Goal: Information Seeking & Learning: Check status

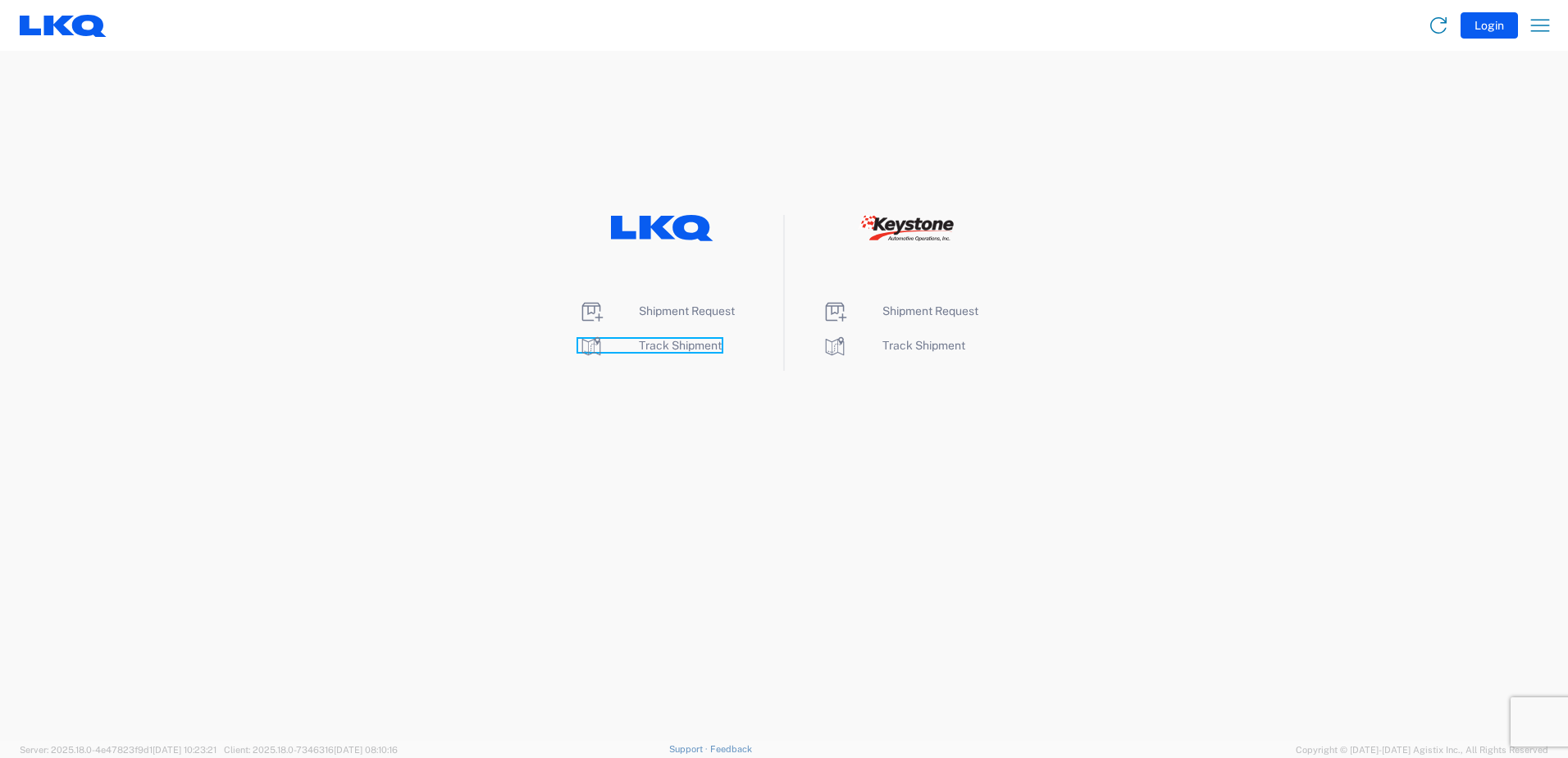
click at [696, 349] on span "Track Shipment" at bounding box center [680, 345] width 83 height 13
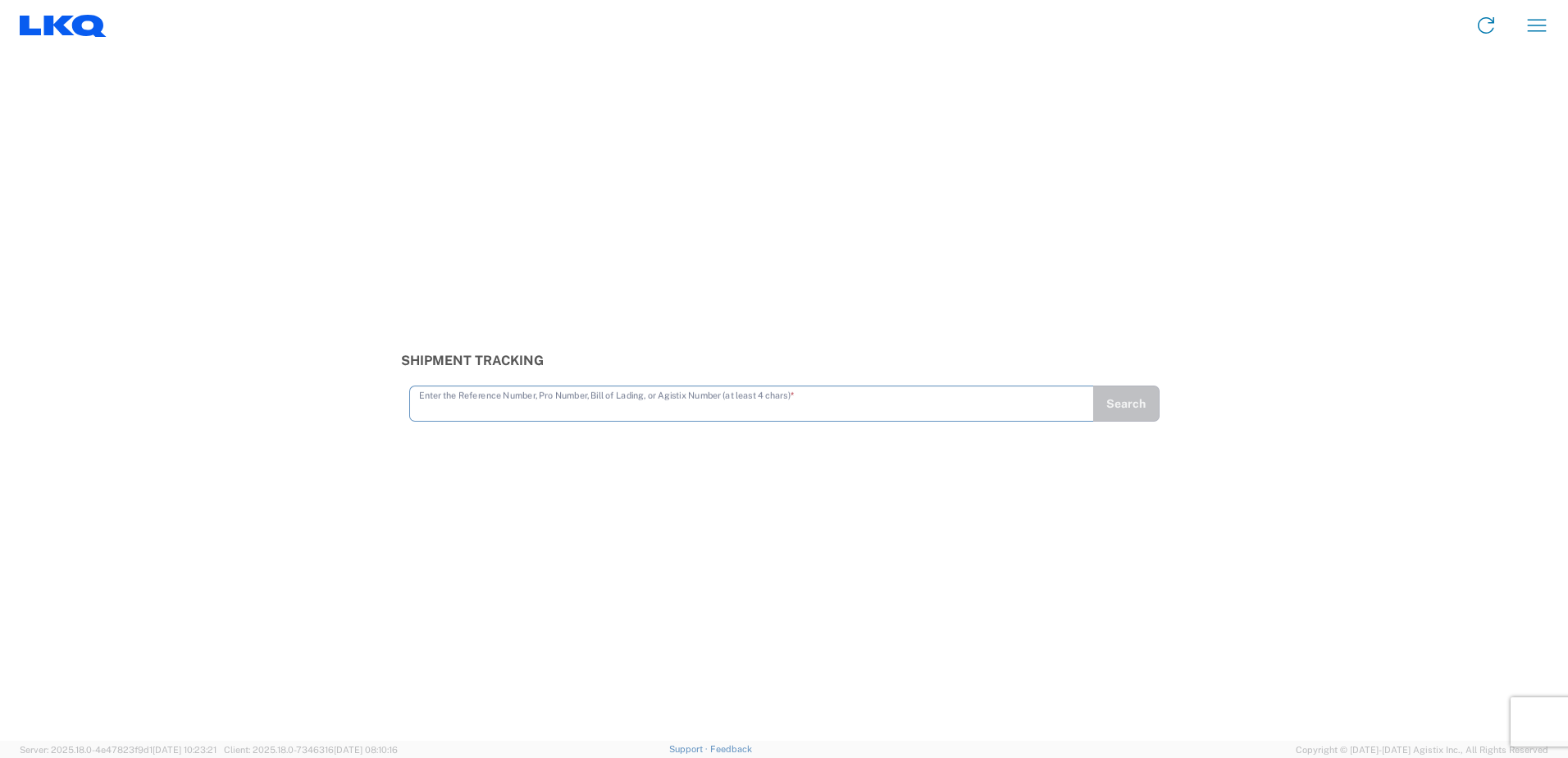
click at [614, 406] on input "text" at bounding box center [752, 402] width 665 height 29
type input "56329167"
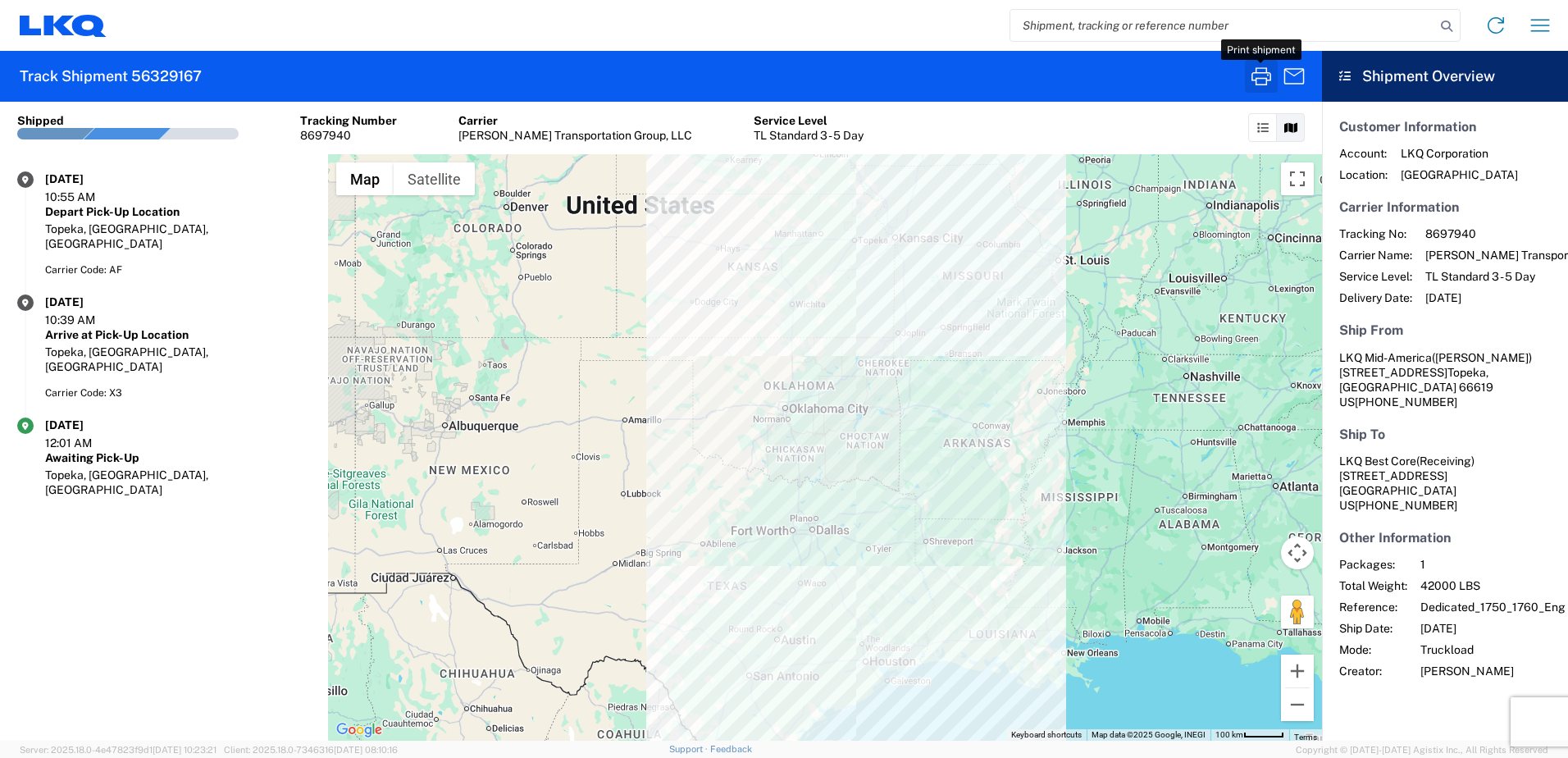
click at [1267, 72] on icon "button" at bounding box center [1261, 75] width 19 height 18
